Goal: Find specific page/section: Find specific page/section

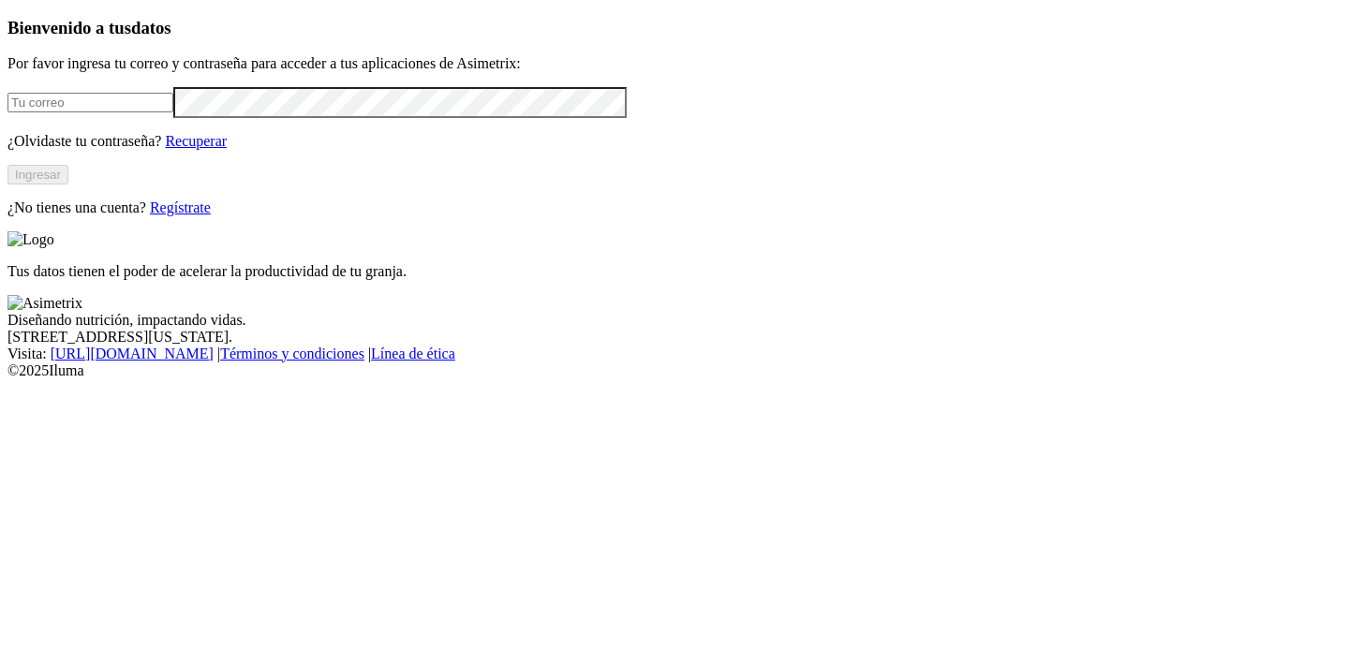
type input "[EMAIL_ADDRESS][PERSON_NAME][DOMAIN_NAME]"
click at [68, 184] on button "Ingresar" at bounding box center [37, 175] width 61 height 20
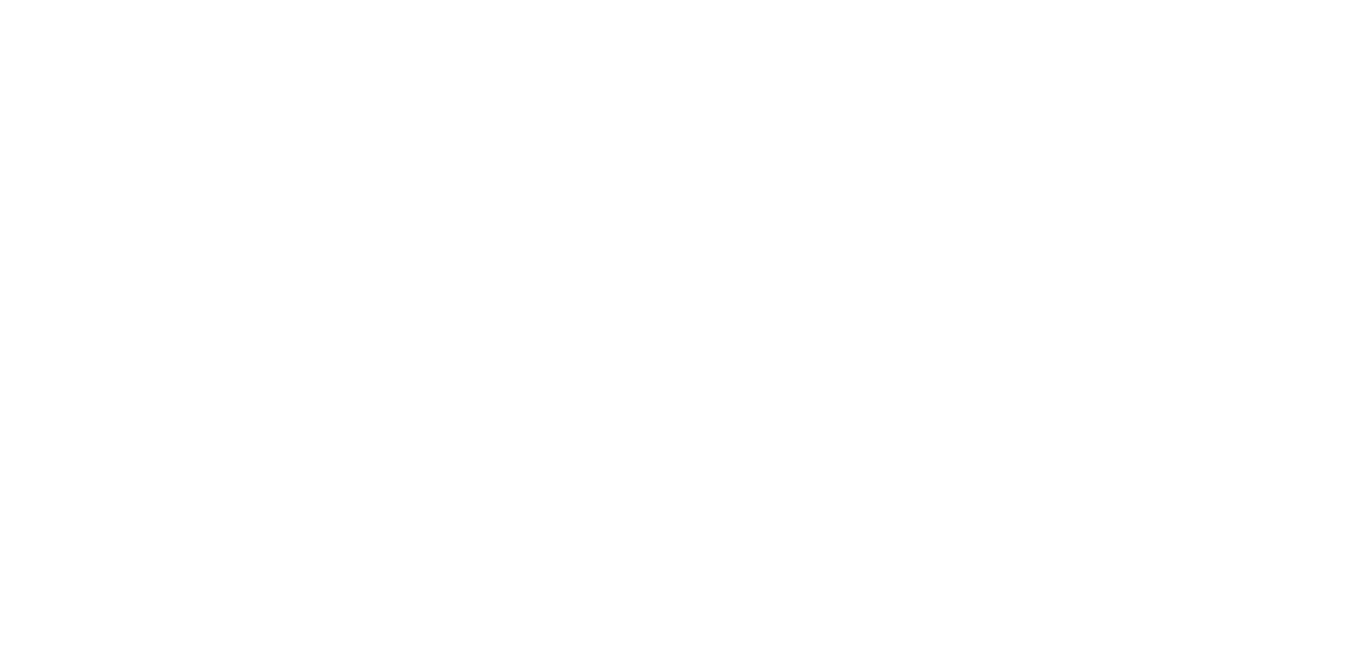
type input "aliar"
